Goal: Task Accomplishment & Management: Use online tool/utility

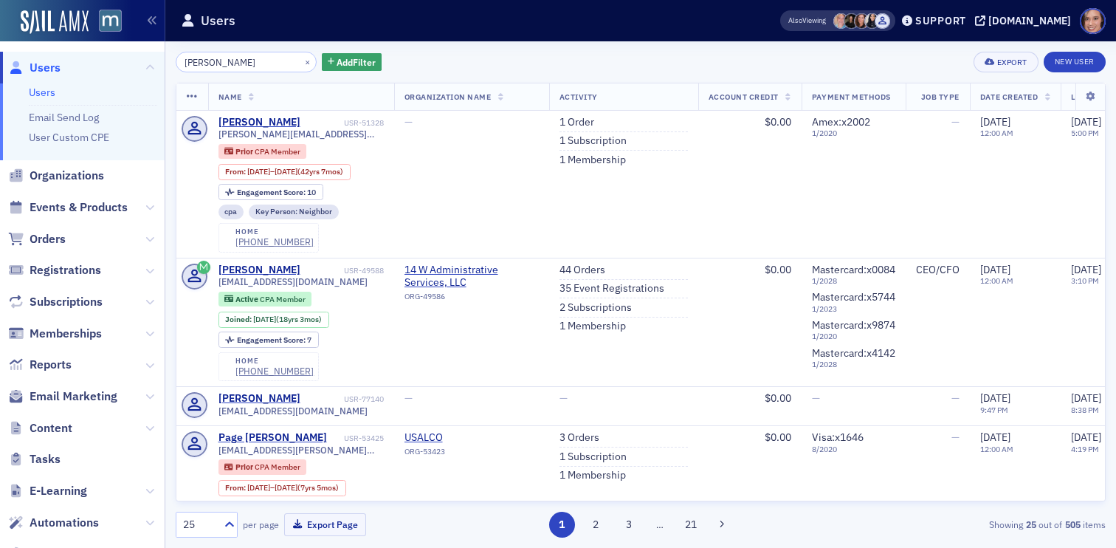
type input "Pat Brannan"
click at [80, 401] on span "Email Marketing" at bounding box center [74, 396] width 88 height 16
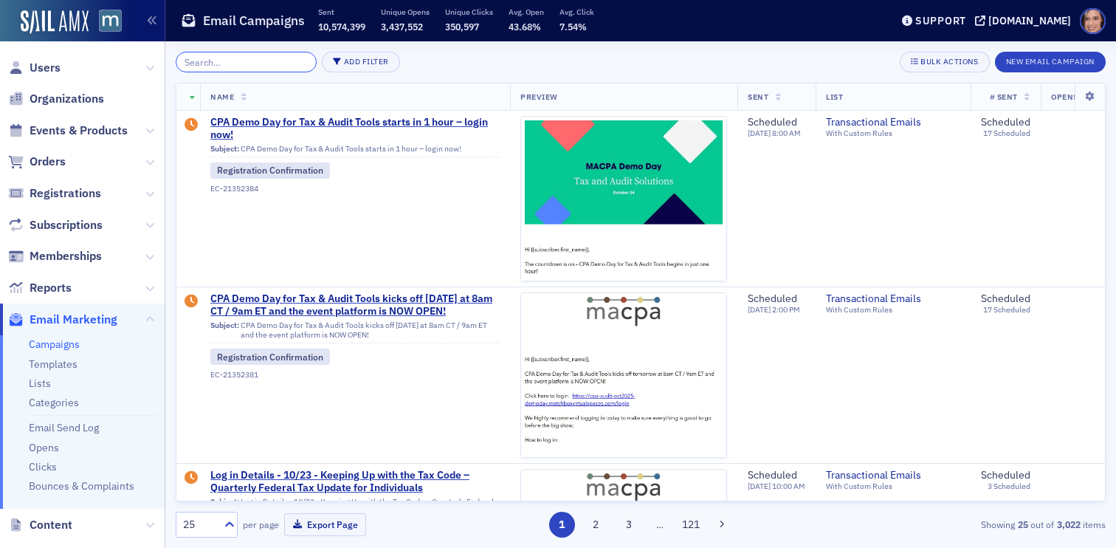
paste input "Chanel Rodgers"
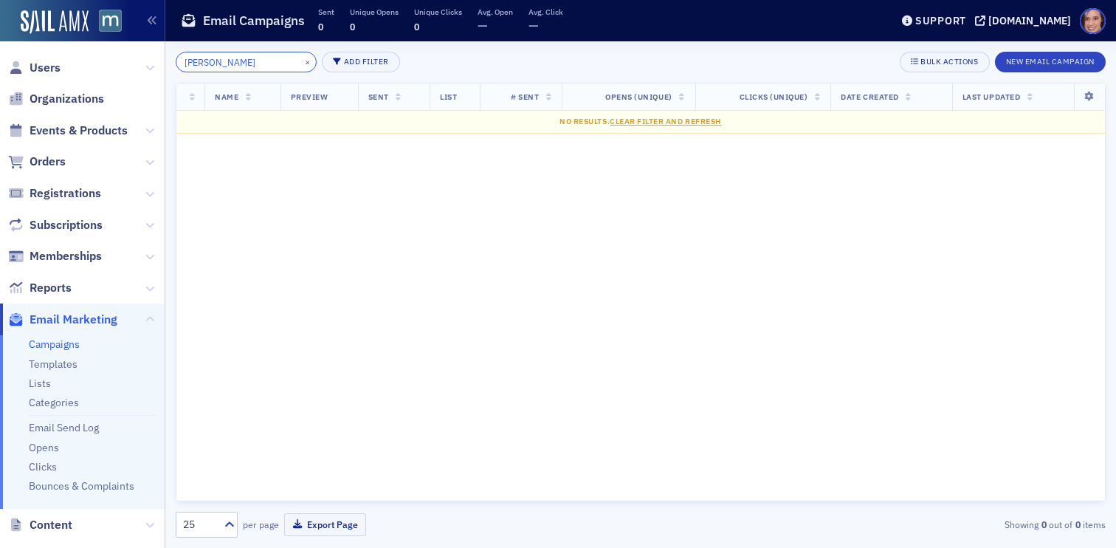
type input "Chanel Rodgers"
click at [37, 70] on span "Users" at bounding box center [45, 68] width 31 height 16
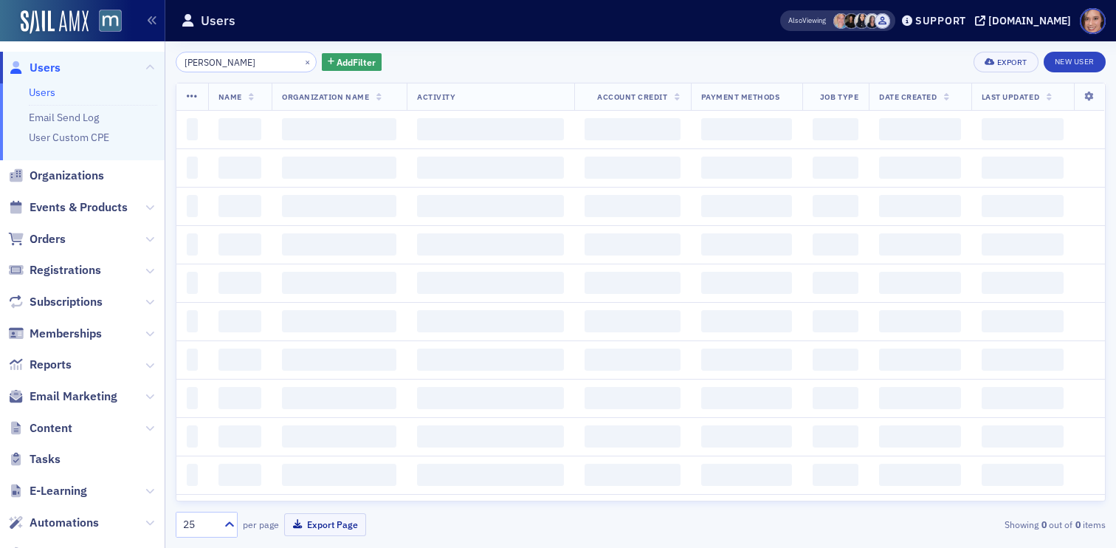
click at [230, 60] on input "Pat Brannan" at bounding box center [246, 62] width 141 height 21
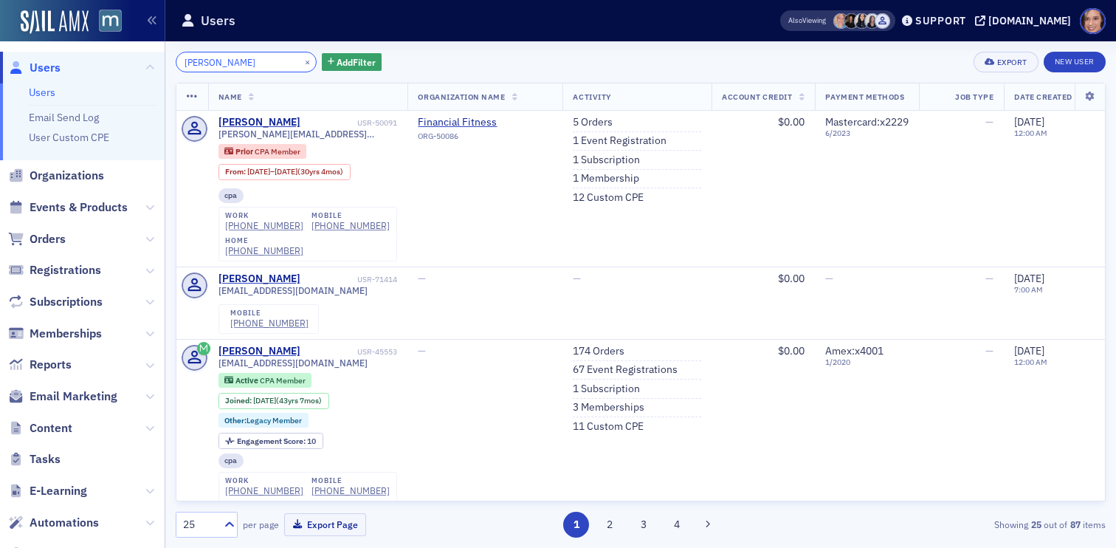
click at [241, 56] on input "Pamela Schablein" at bounding box center [246, 62] width 141 height 21
paste input "Chanel Rodgers"
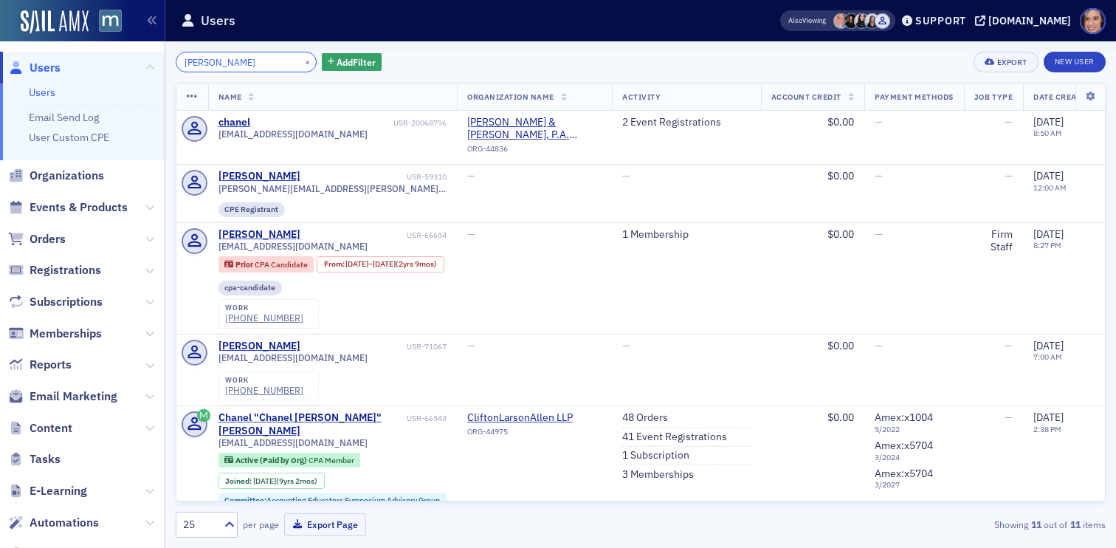
click at [245, 61] on input "Chanel Rodgers" at bounding box center [246, 62] width 141 height 21
paste input "Jeff Lawson"
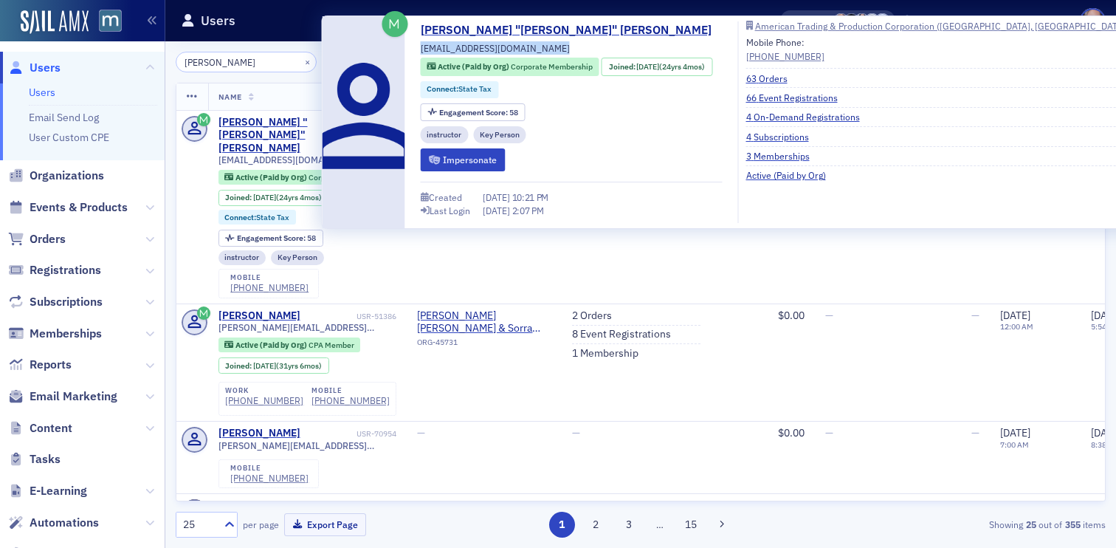
drag, startPoint x: 420, startPoint y: 49, endPoint x: 558, endPoint y: 49, distance: 138.0
click at [558, 49] on div "Jeffrey "Jeff" Lawson jlawson@atapco.com Active (Paid by Org) Corporate Members…" at bounding box center [572, 121] width 302 height 201
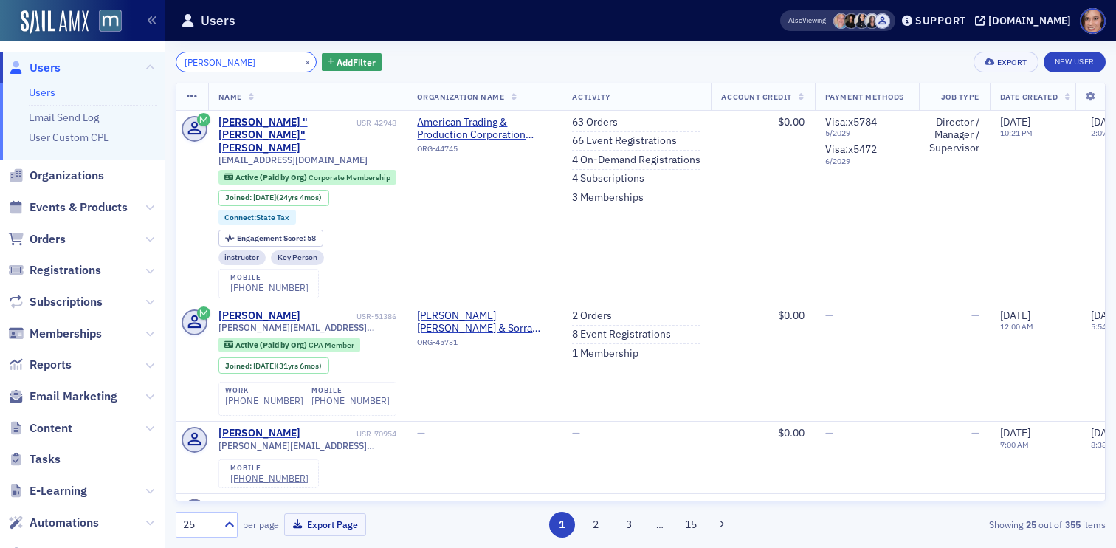
click at [202, 62] on input "Jeff Lawson" at bounding box center [246, 62] width 141 height 21
paste input "Alexis Shower"
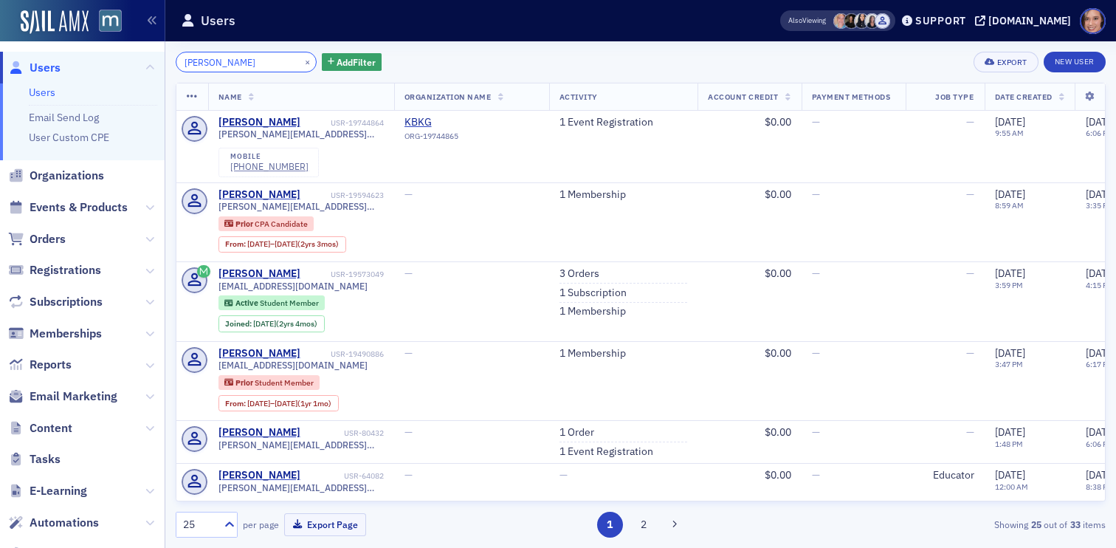
click at [235, 53] on input "Alexis Shower" at bounding box center [246, 62] width 141 height 21
paste input "Ivette Home"
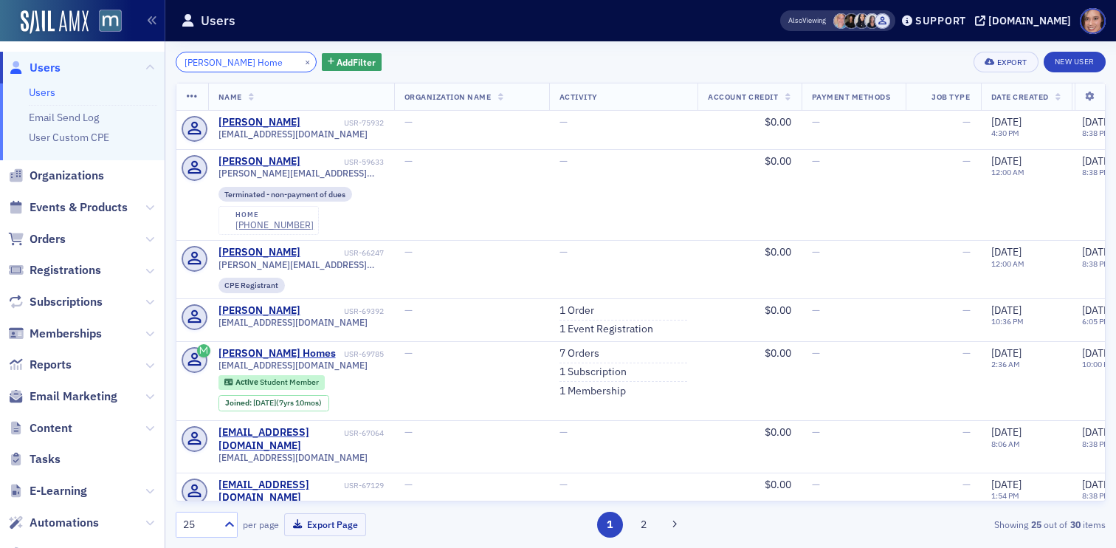
click at [253, 66] on input "Ivette Home" at bounding box center [246, 62] width 141 height 21
paste input "Leah Shiffman"
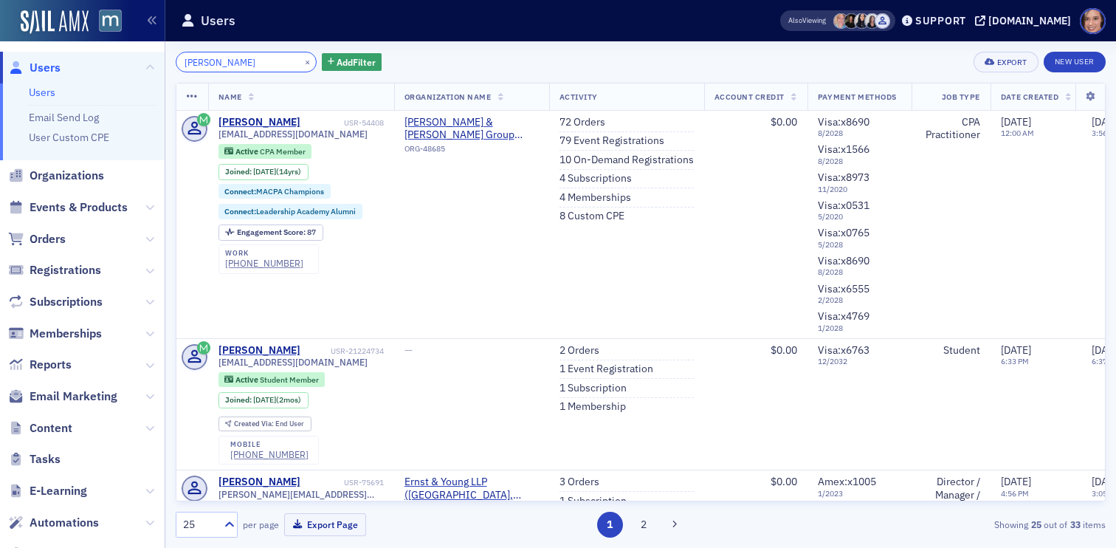
type input "Leah Shiffman"
click at [72, 402] on span "Email Marketing" at bounding box center [74, 396] width 88 height 16
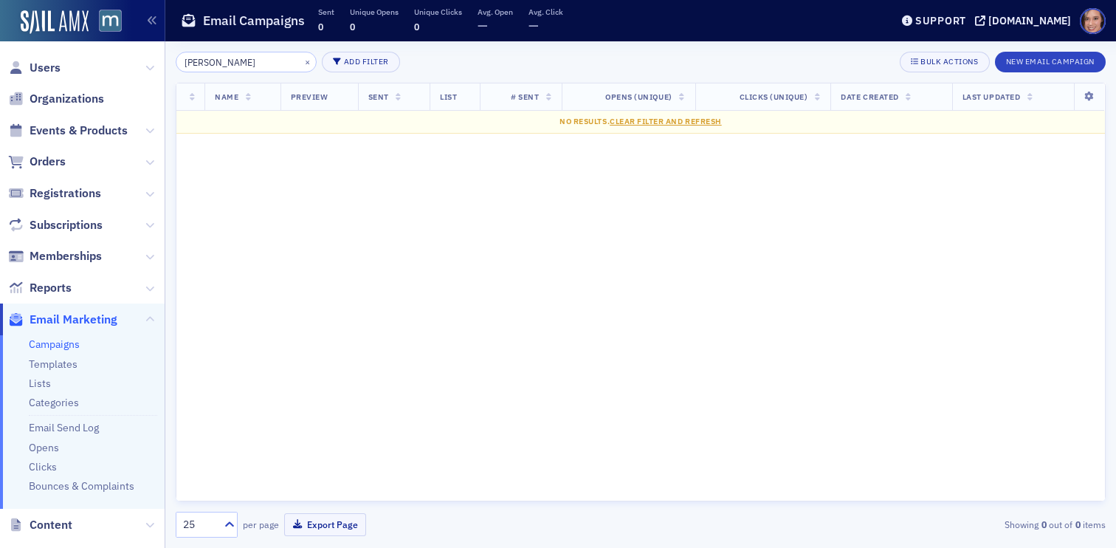
click at [251, 63] on input "Chanel Rodgers" at bounding box center [246, 62] width 141 height 21
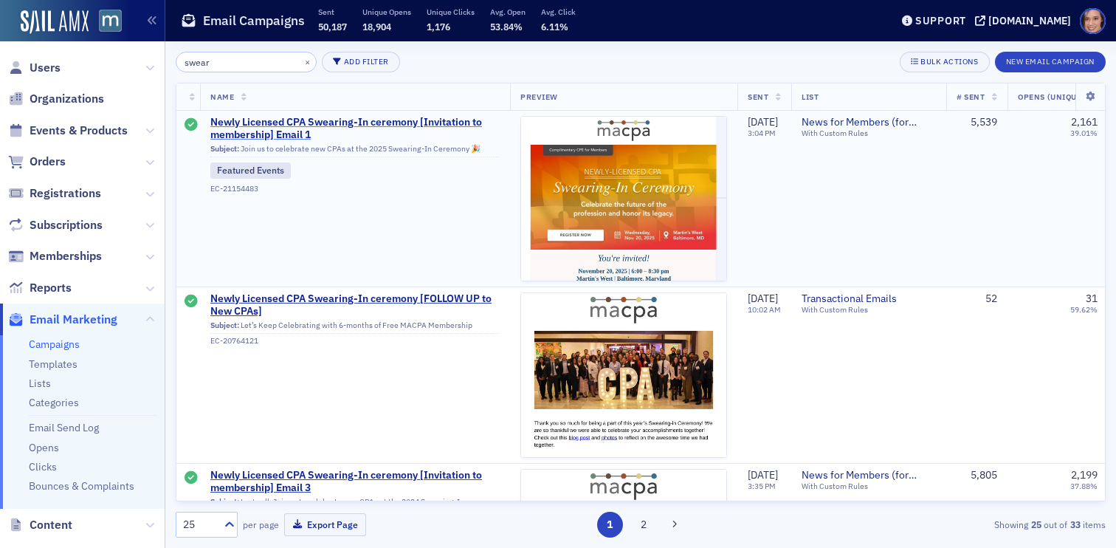
type input "swear"
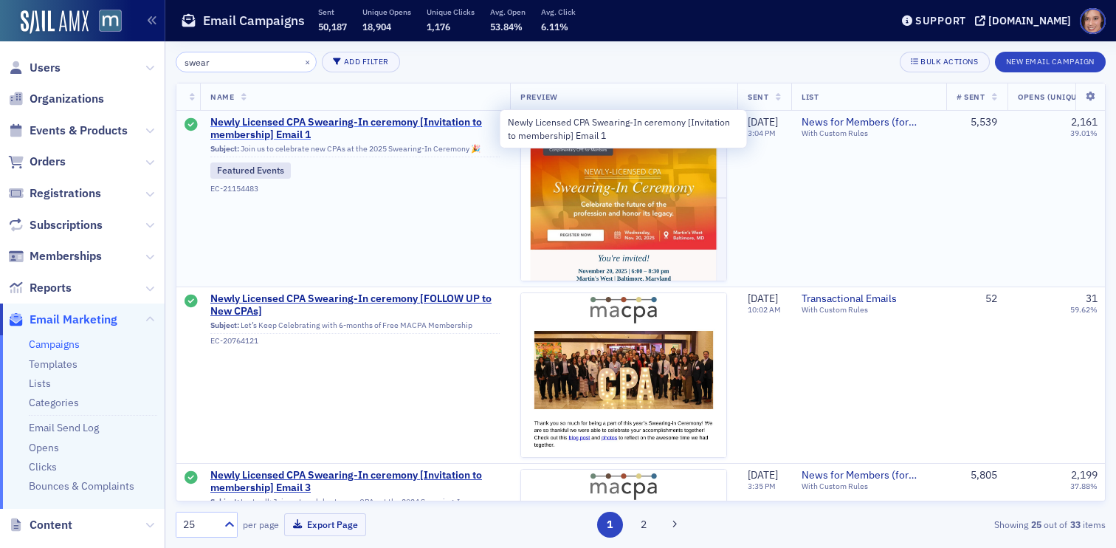
click at [333, 123] on span "Newly Licensed CPA Swearing-In ceremony [Invitation to membership] Email 1" at bounding box center [354, 129] width 289 height 26
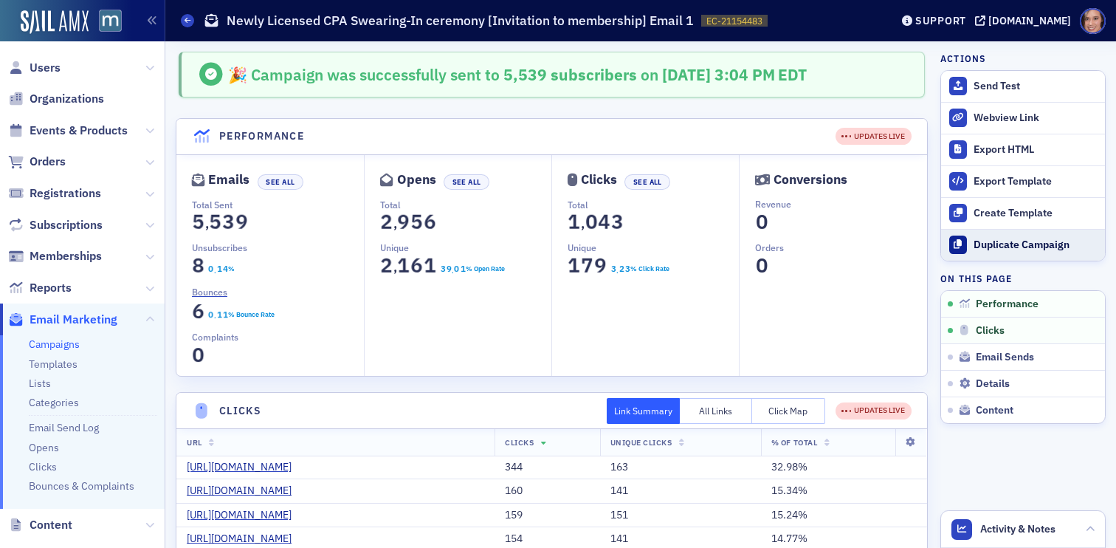
click at [1044, 244] on div "Duplicate Campaign" at bounding box center [1035, 244] width 124 height 13
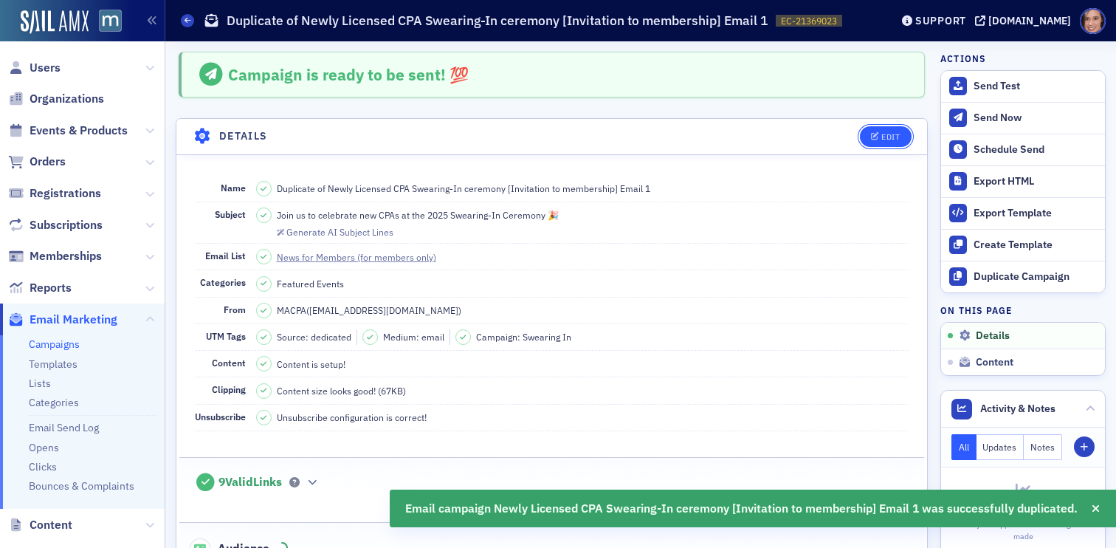
click at [891, 130] on button "Edit" at bounding box center [885, 136] width 51 height 21
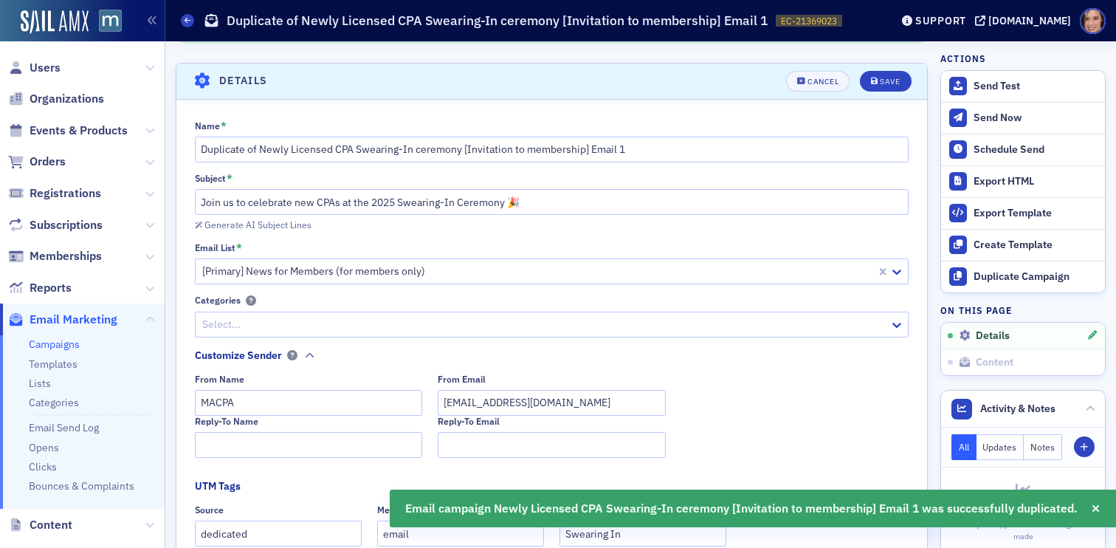
scroll to position [69, 0]
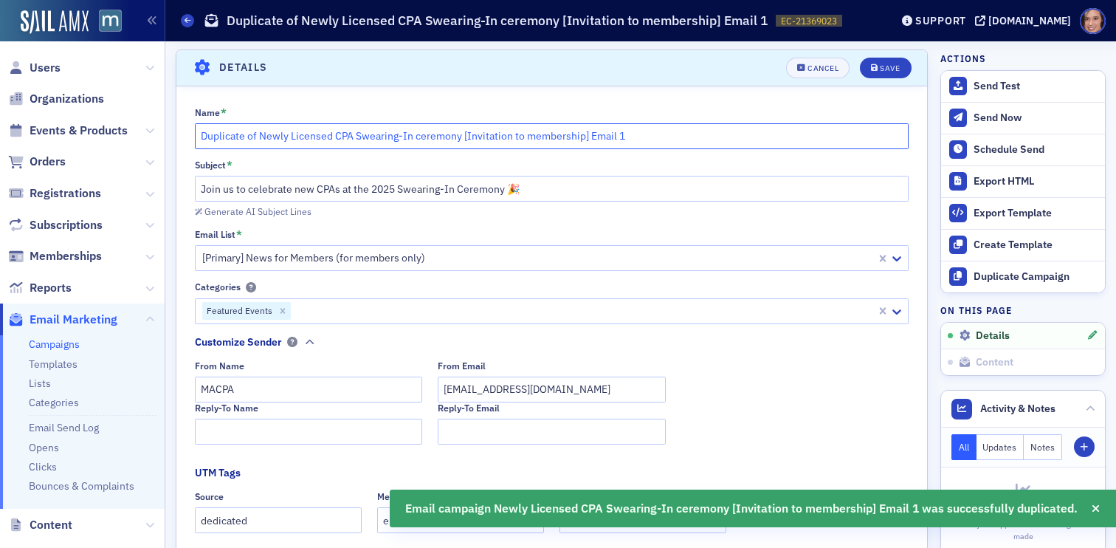
drag, startPoint x: 257, startPoint y: 136, endPoint x: 165, endPoint y: 127, distance: 92.7
click at [165, 127] on div "Users Organizations Events & Products Orders Registrations Subscriptions Member…" at bounding box center [558, 274] width 1116 height 548
click at [752, 128] on input "Newly Licensed CPA Swearing-In ceremony [Invitation to membership] Email 1" at bounding box center [552, 136] width 714 height 26
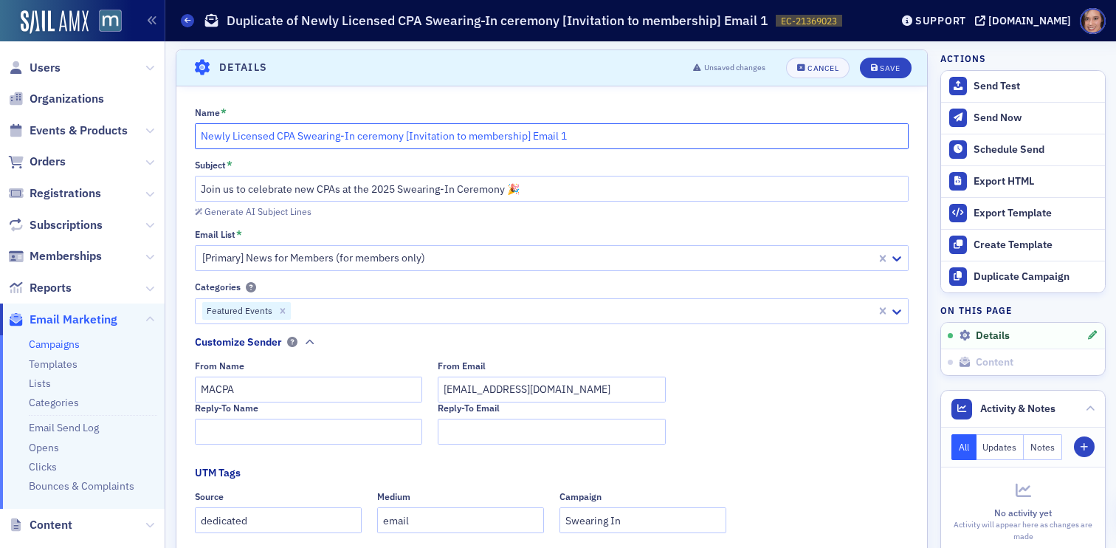
click at [725, 138] on input "Newly Licensed CPA Swearing-In ceremony [Invitation to membership] Email 1" at bounding box center [552, 136] width 714 height 26
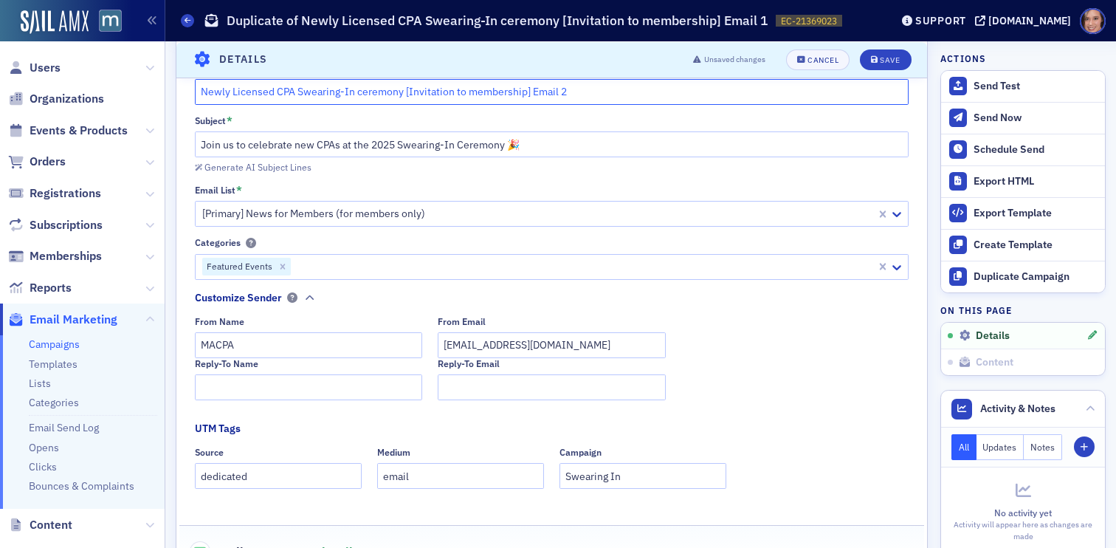
scroll to position [120, 0]
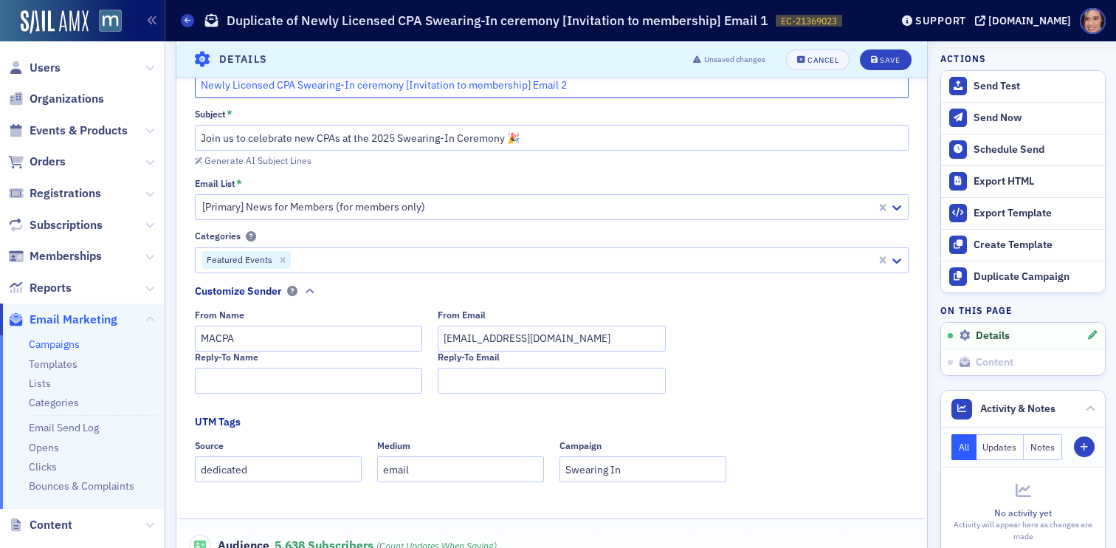
type input "Newly Licensed CPA Swearing-In ceremony [Invitation to membership] Email 2"
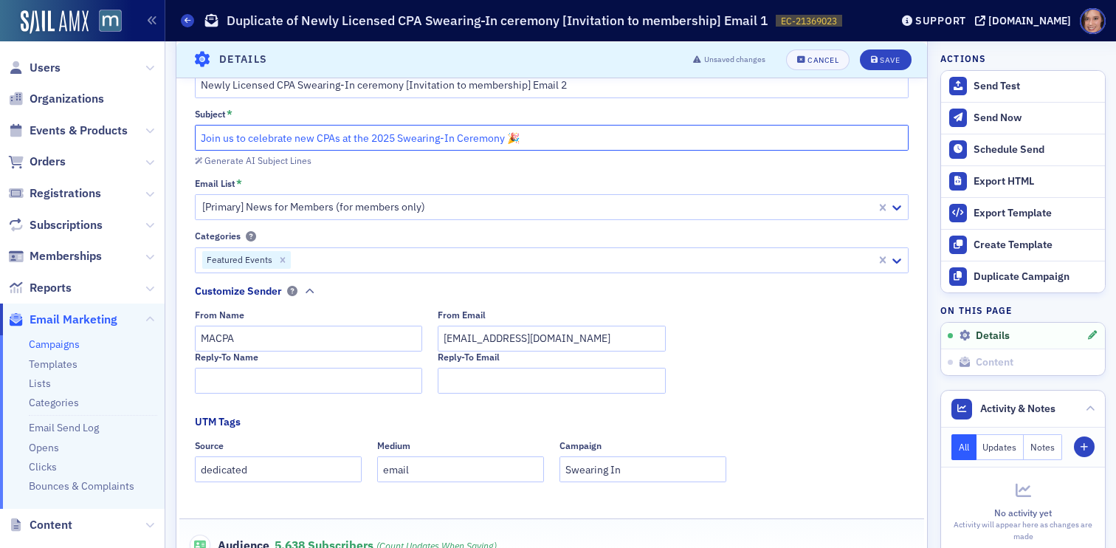
click at [467, 138] on input "Join us to celebrate new CPAs at the 2025 Swearing-In Ceremony 🎉" at bounding box center [552, 138] width 714 height 26
click at [280, 163] on div "Generate AI Subject Lines" at bounding box center [257, 160] width 107 height 8
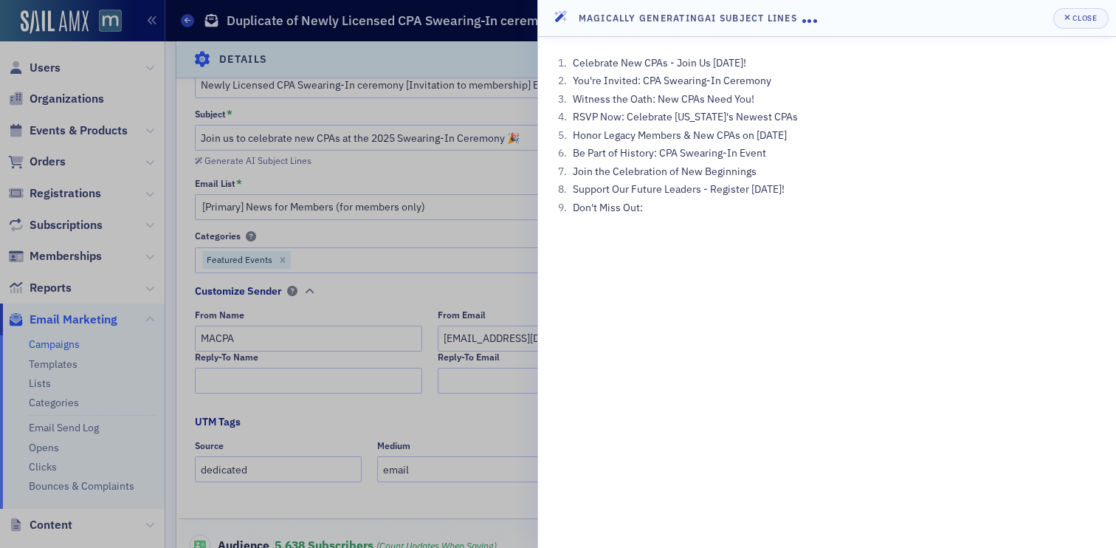
click at [690, 81] on li "You're Invited: CPA Swearing-In Ceremony" at bounding box center [834, 80] width 531 height 15
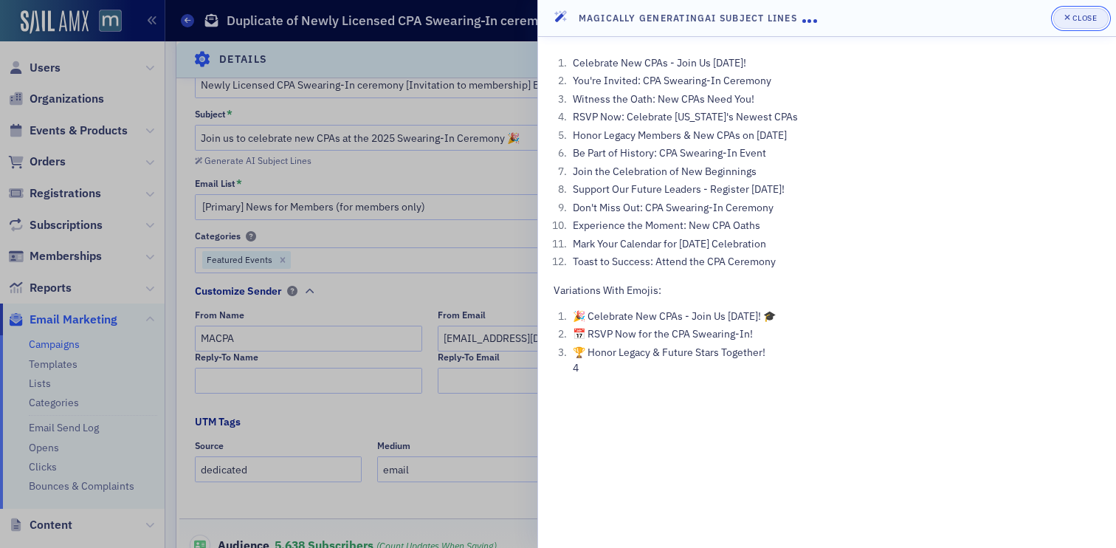
click at [1095, 18] on div "Close" at bounding box center [1084, 18] width 25 height 8
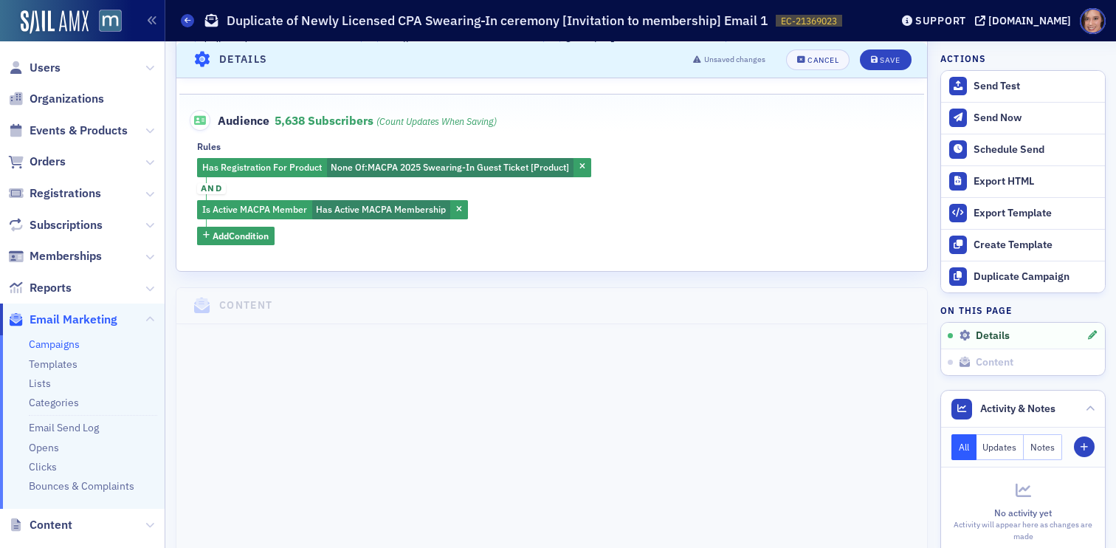
scroll to position [0, 0]
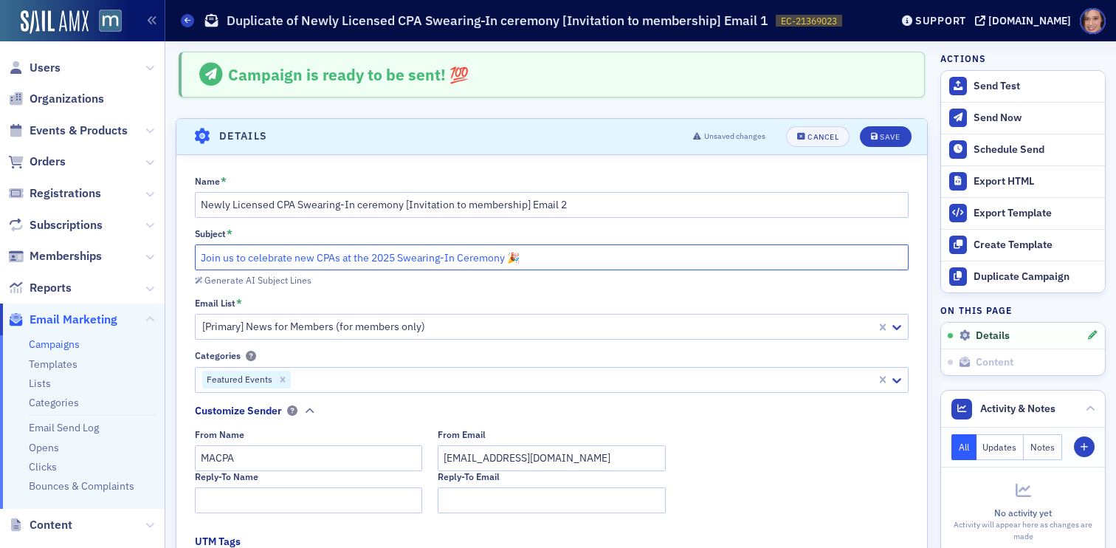
click at [309, 254] on input "Join us to celebrate new CPAs at the 2025 Swearing-In Ceremony 🎉" at bounding box center [552, 257] width 714 height 26
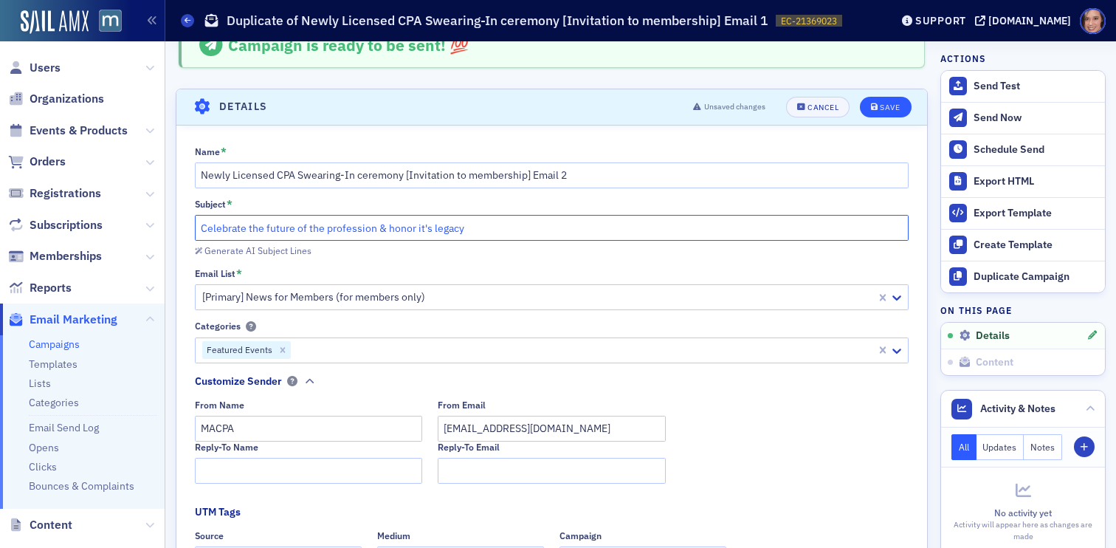
scroll to position [23, 0]
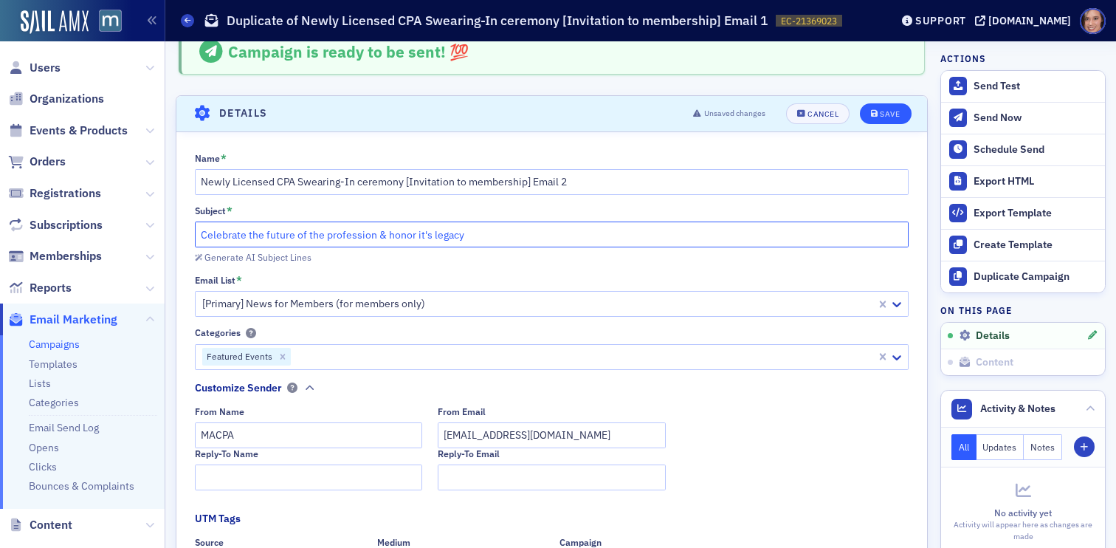
type input "Celebrate the future of the profession & honor it's legacy"
click at [892, 113] on div "Save" at bounding box center [890, 114] width 20 height 8
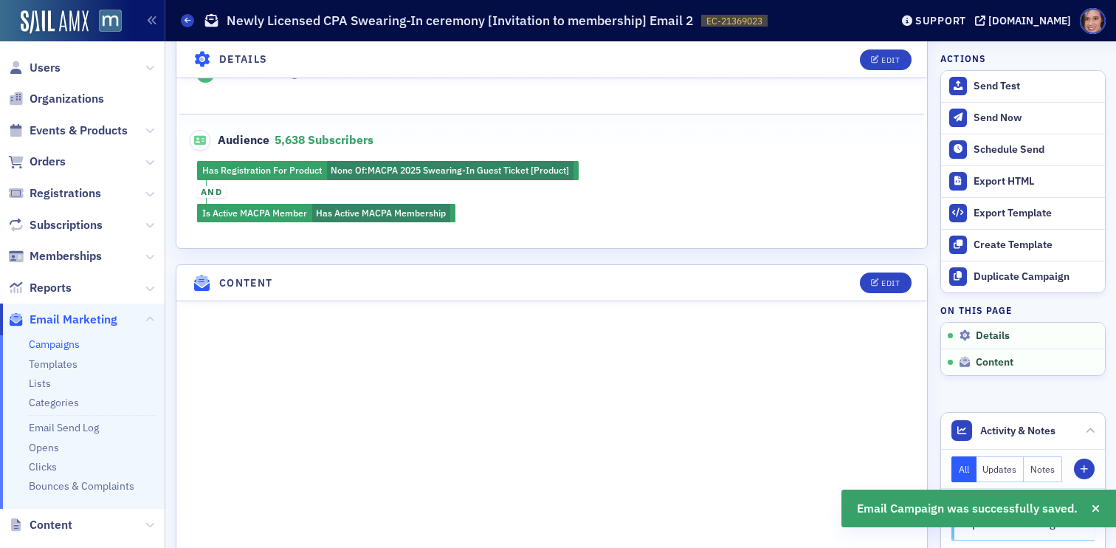
scroll to position [423, 0]
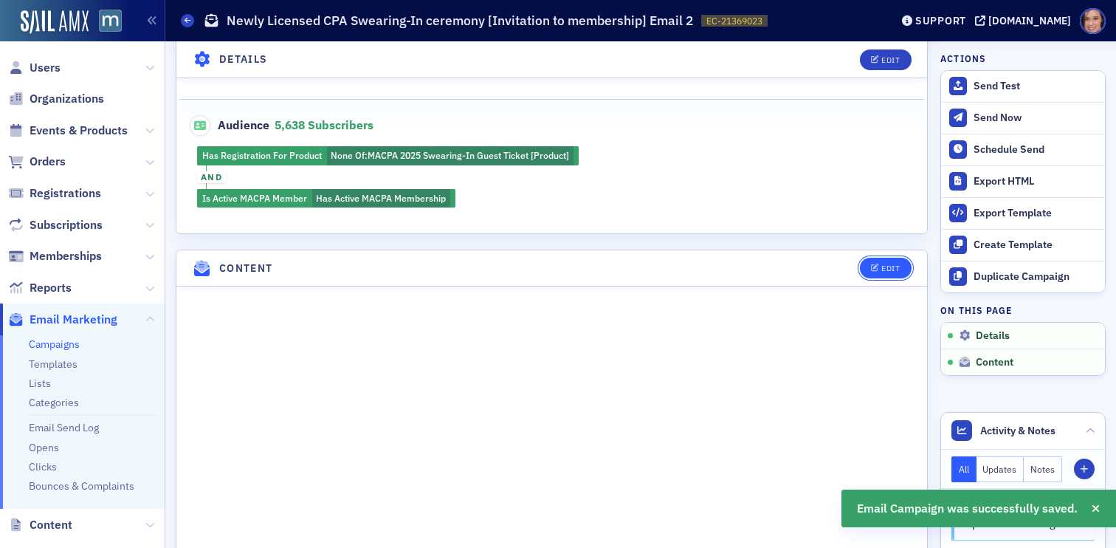
click at [883, 264] on div "Edit" at bounding box center [890, 268] width 18 height 8
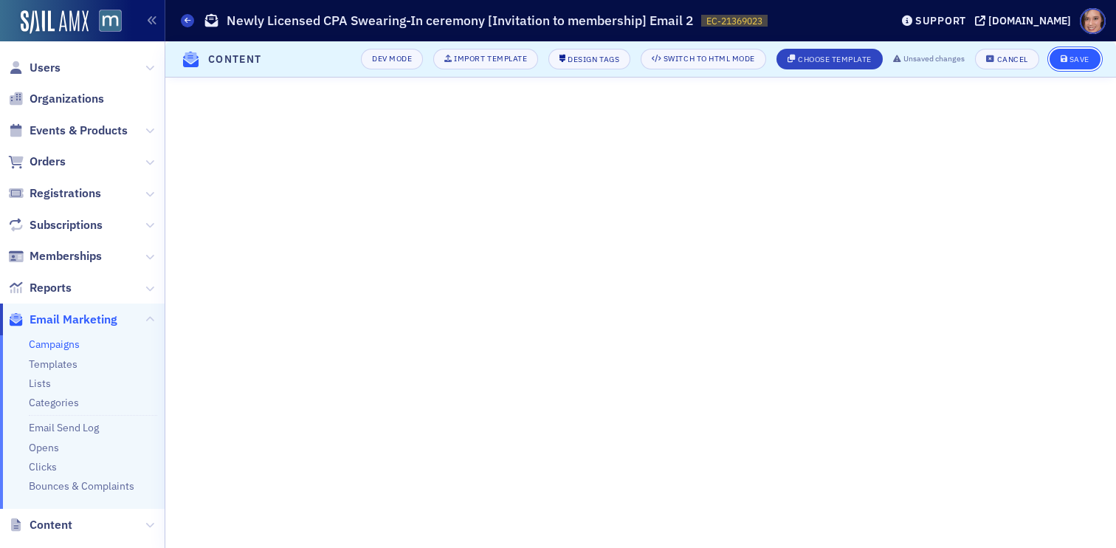
click at [1081, 63] on div "Save" at bounding box center [1079, 59] width 20 height 8
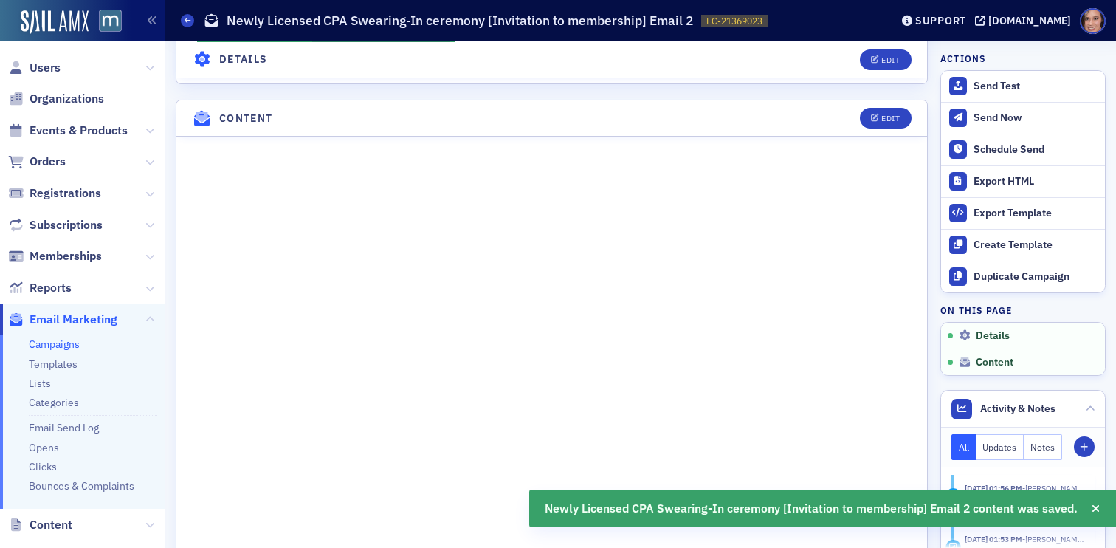
scroll to position [622, 0]
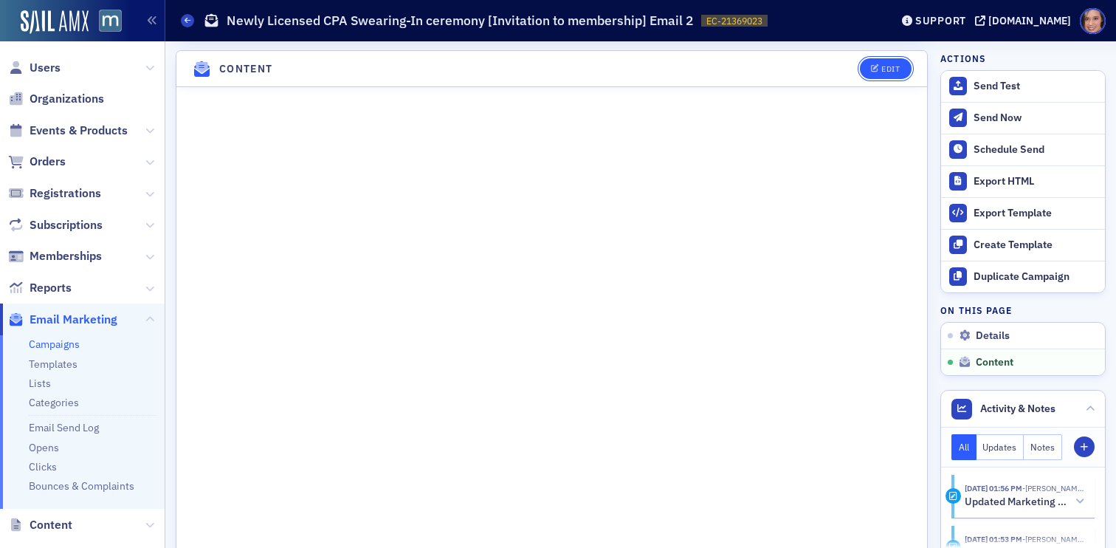
click at [880, 72] on button "Edit" at bounding box center [885, 68] width 51 height 21
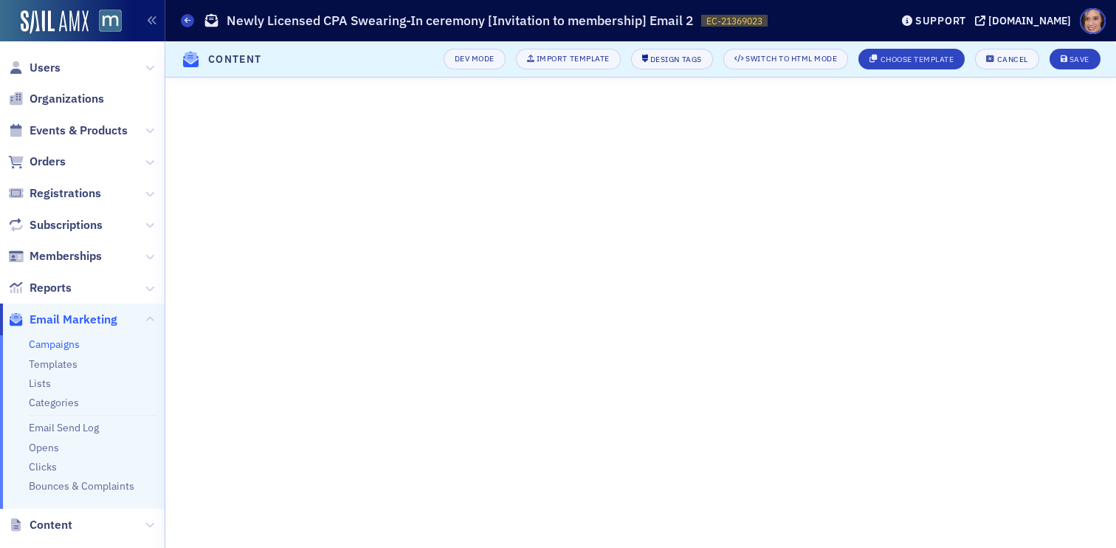
scroll to position [134, 0]
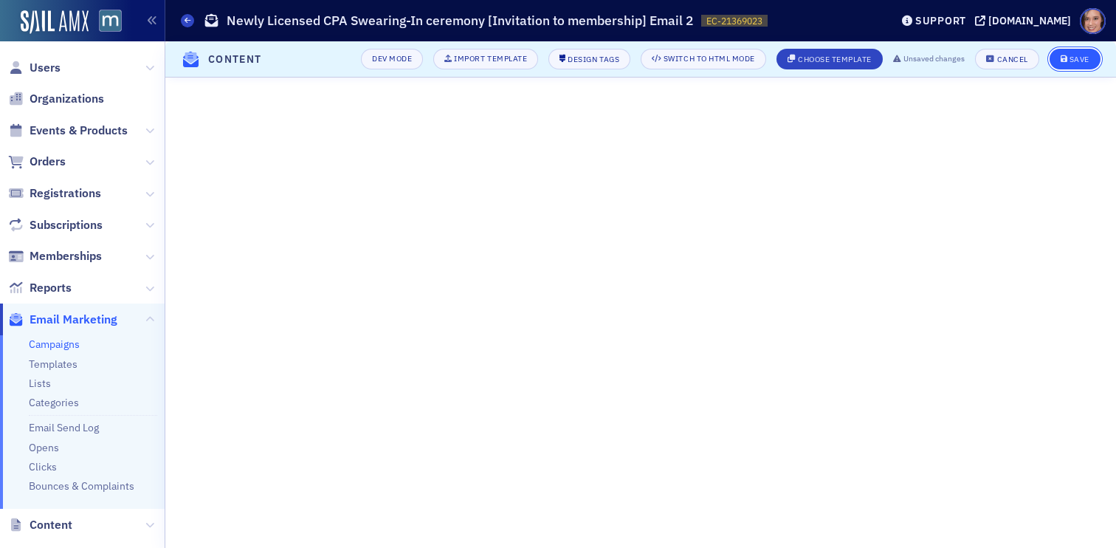
click at [1066, 61] on icon "submit" at bounding box center [1064, 59] width 7 height 8
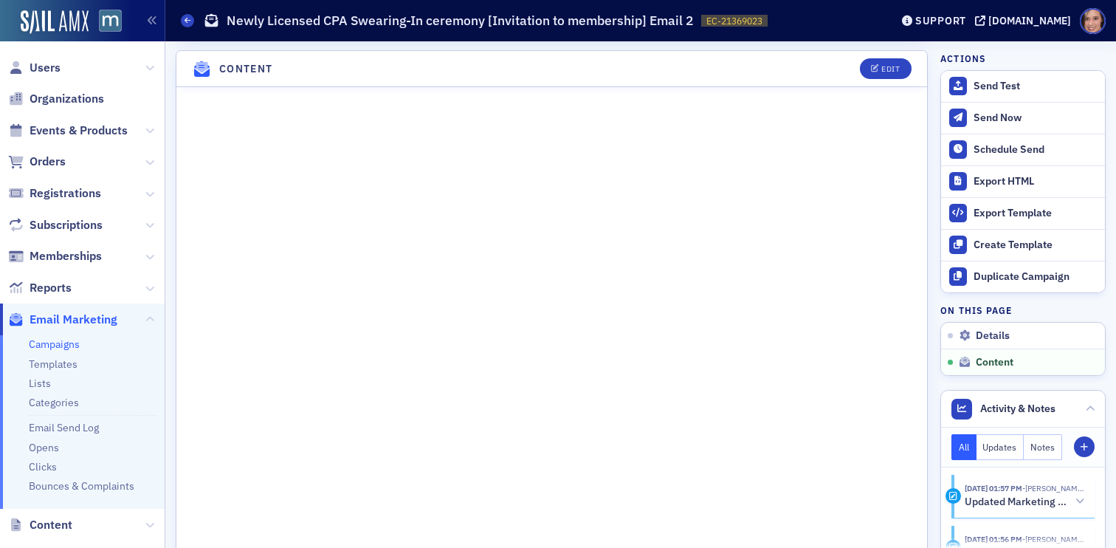
scroll to position [722, 0]
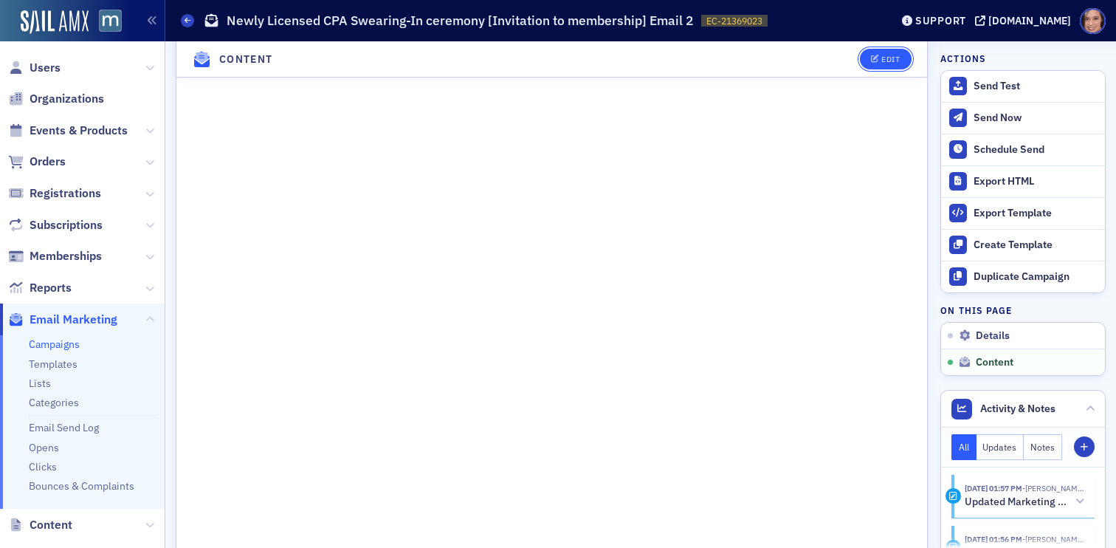
click at [878, 60] on icon "button" at bounding box center [875, 59] width 9 height 8
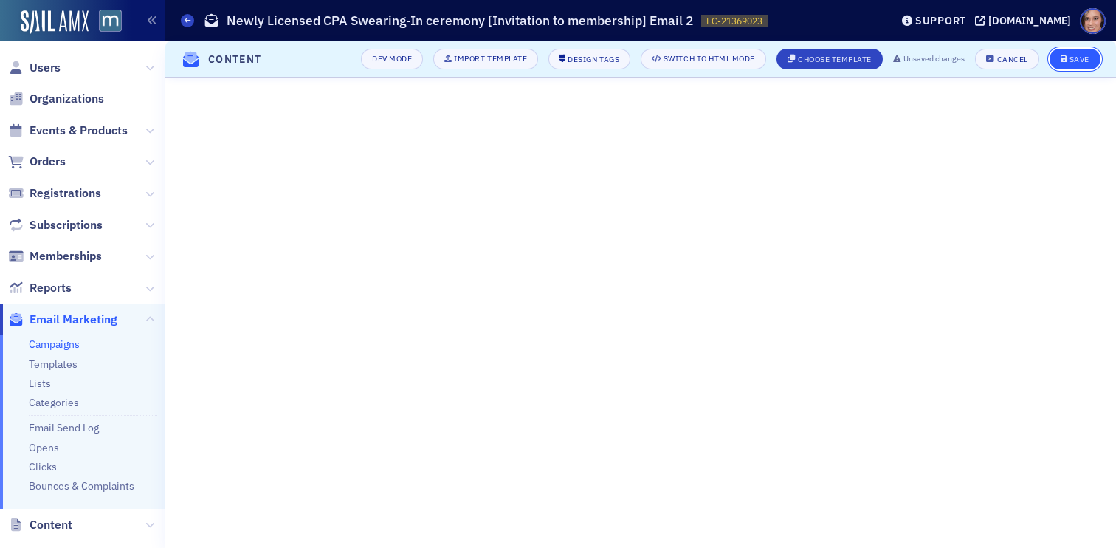
click at [1077, 60] on div "Save" at bounding box center [1079, 59] width 20 height 8
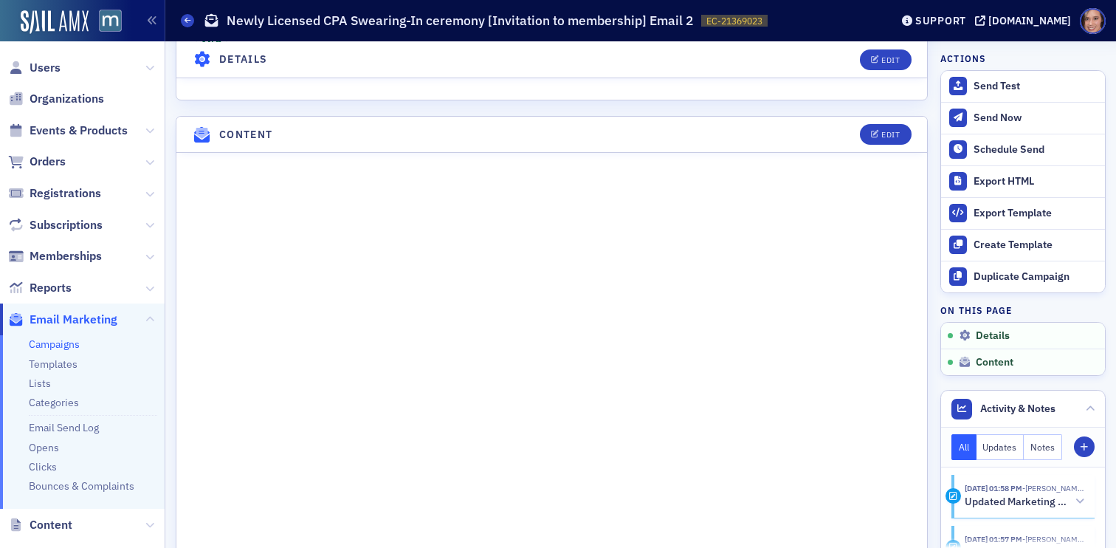
scroll to position [542, 0]
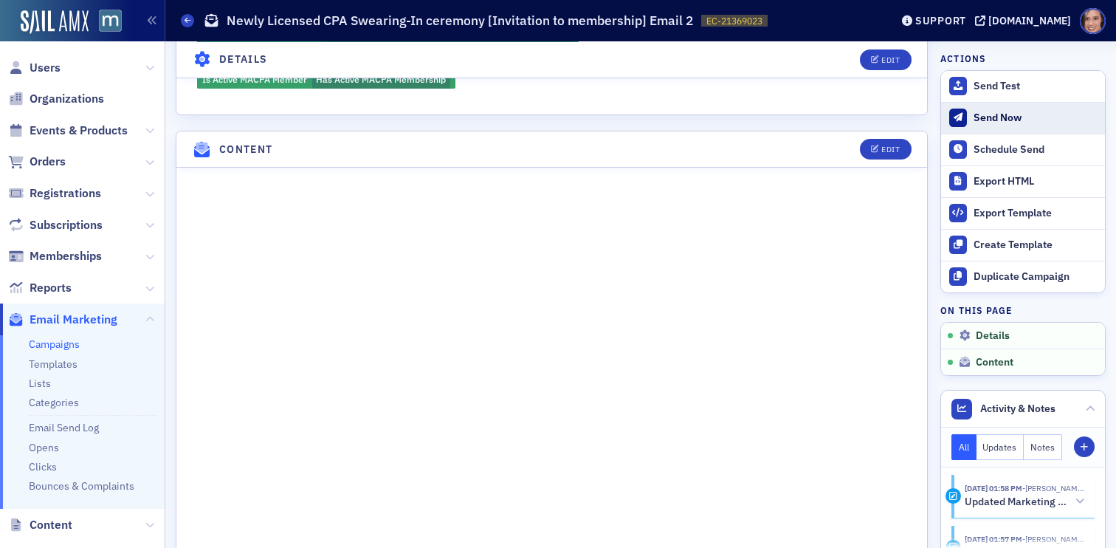
click at [1021, 121] on div "Send Now" at bounding box center [1035, 117] width 124 height 13
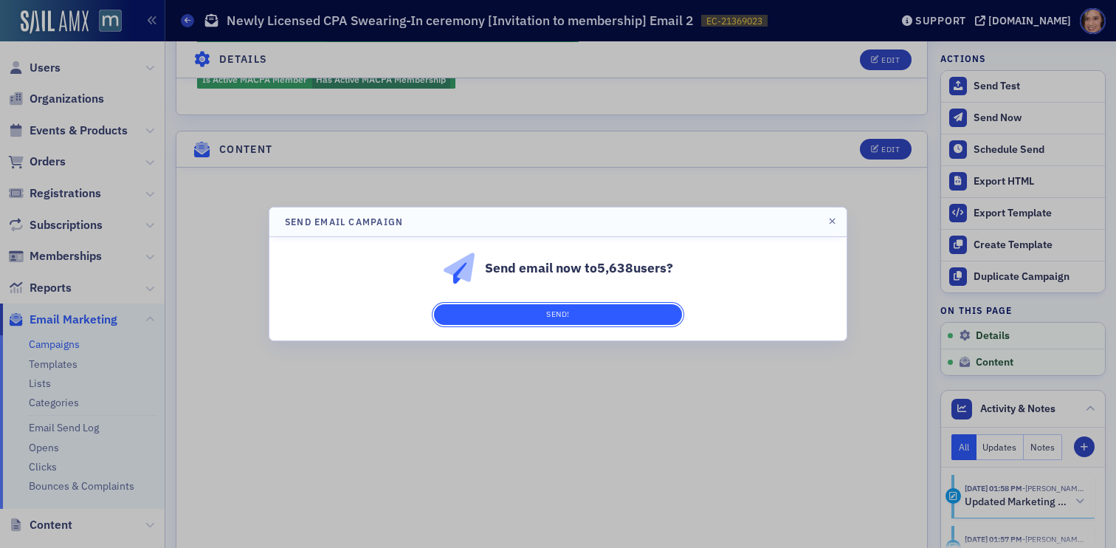
click at [658, 307] on button "Send!" at bounding box center [558, 314] width 248 height 21
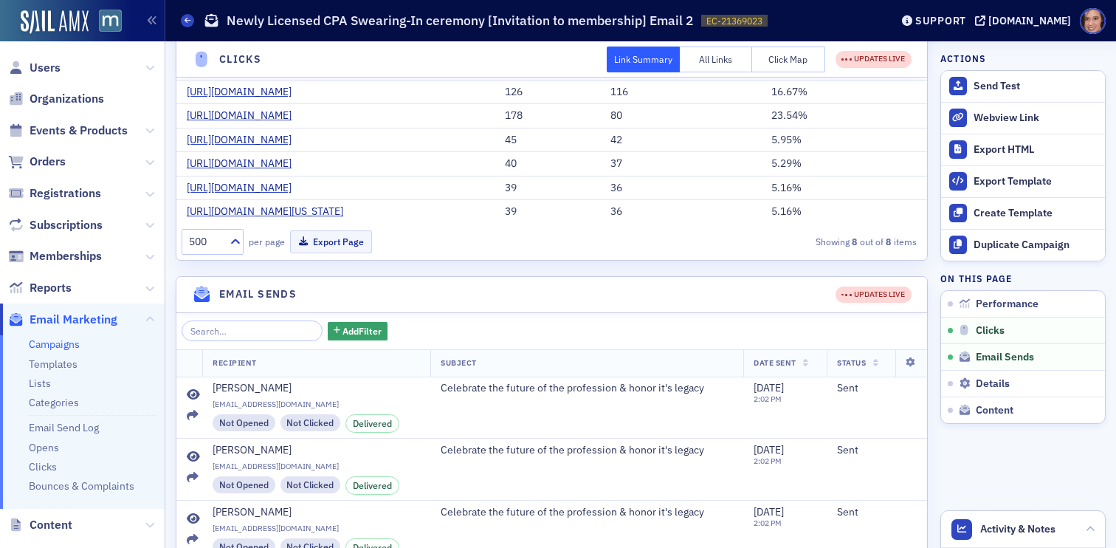
scroll to position [421, 0]
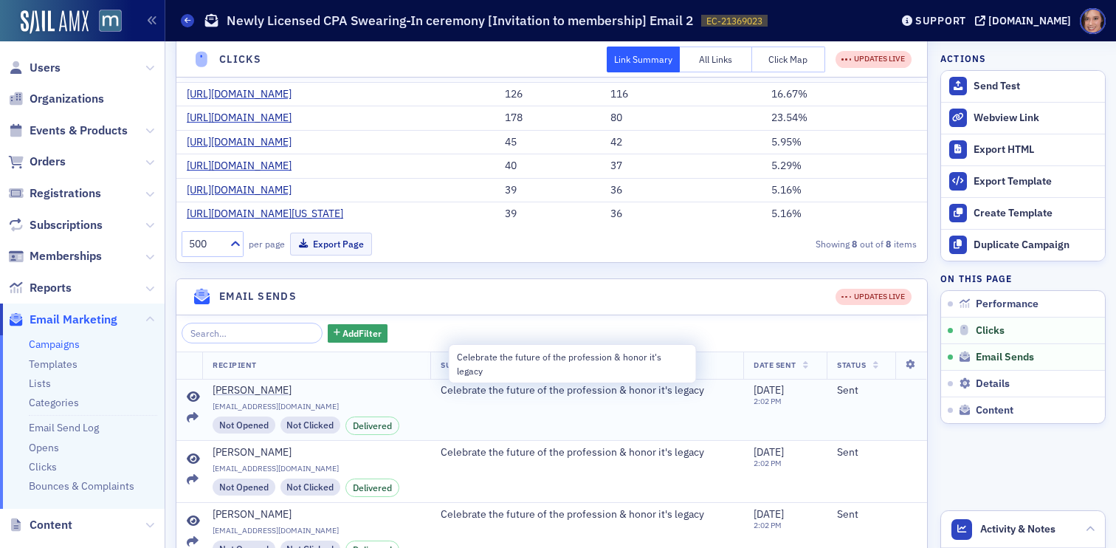
click at [619, 393] on span "Celebrate the future of the profession & honor it's legacy" at bounding box center [572, 390] width 263 height 13
copy span "Celebrate the future of the profession & honor it's legacy"
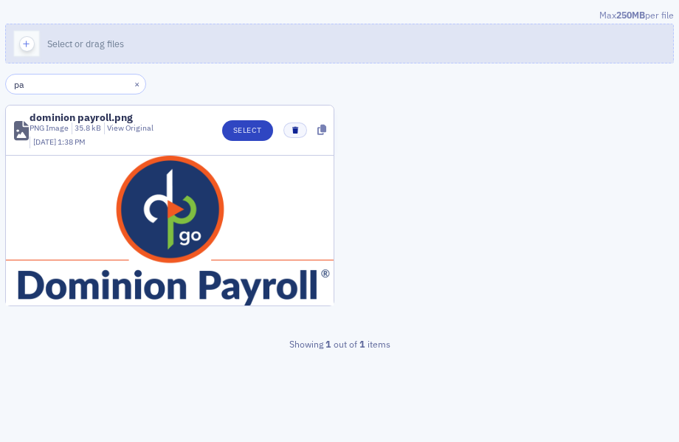
type input "p"
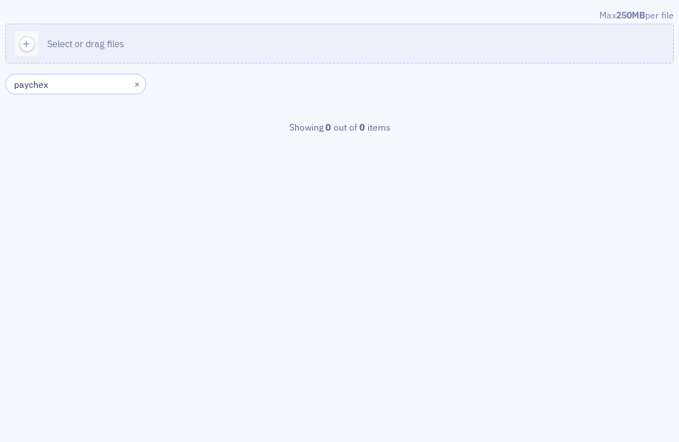
type input "paychex"
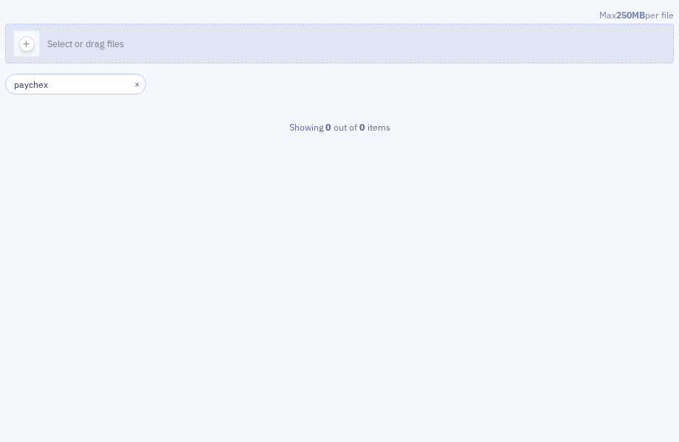
click at [111, 46] on span "Select or drag files" at bounding box center [85, 44] width 77 height 12
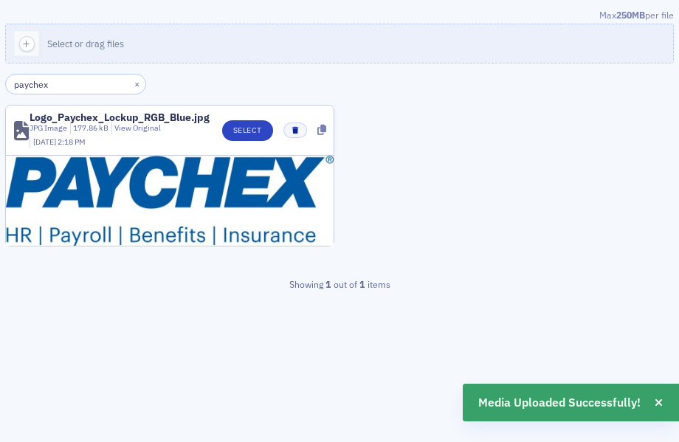
click at [249, 117] on header "Logo_Paychex_Lockup_RGB_Blue.jpg JPG Image 177.86 kB View Original 10/13/2025 2…" at bounding box center [170, 131] width 328 height 50
click at [253, 125] on button "Select" at bounding box center [247, 130] width 51 height 21
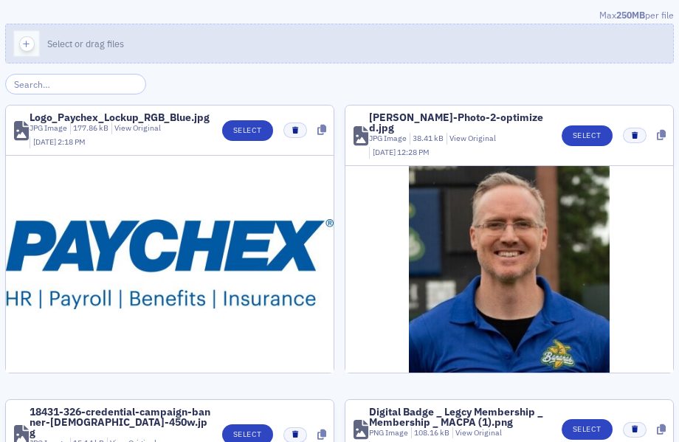
click at [275, 44] on button "Select or drag files" at bounding box center [339, 44] width 669 height 40
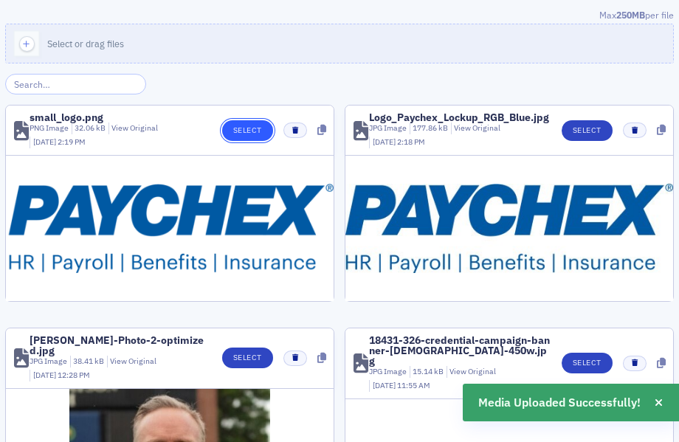
click at [249, 129] on button "Select" at bounding box center [247, 130] width 51 height 21
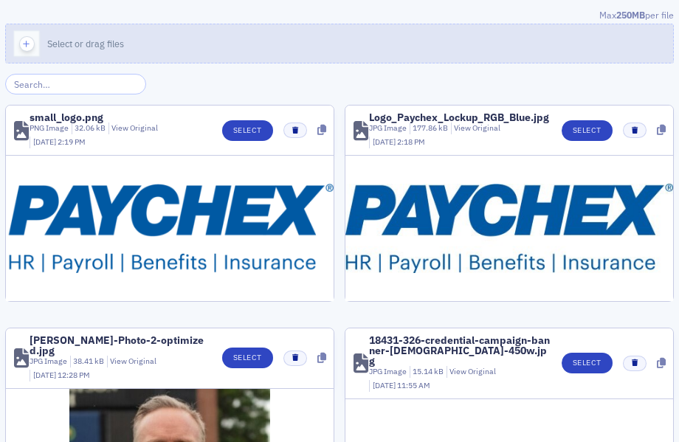
click at [137, 38] on button "Select or drag files" at bounding box center [339, 44] width 669 height 40
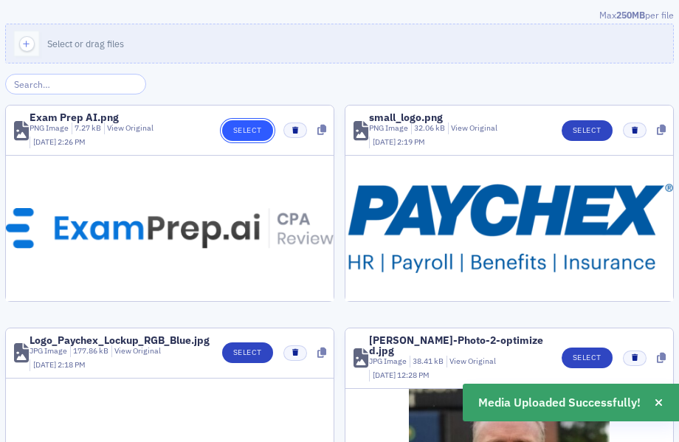
click at [248, 137] on button "Select" at bounding box center [247, 130] width 51 height 21
